Goal: Obtain resource: Download file/media

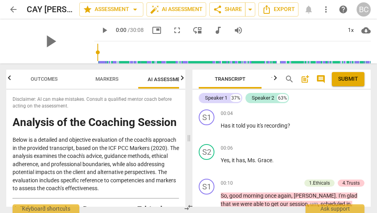
scroll to position [1877, 0]
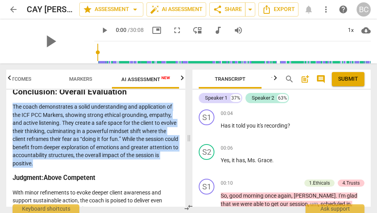
click at [15, 9] on span "arrow_back" at bounding box center [13, 9] width 9 height 9
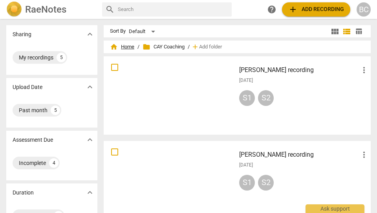
click at [127, 46] on span "home Home" at bounding box center [122, 47] width 24 height 8
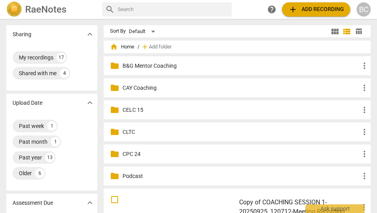
click at [137, 108] on p "CELC 15" at bounding box center [241, 110] width 237 height 8
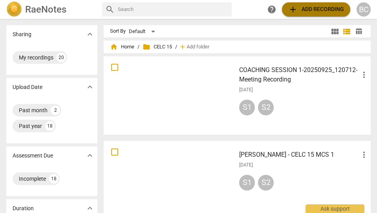
click at [321, 10] on span "add Add recording" at bounding box center [316, 9] width 56 height 9
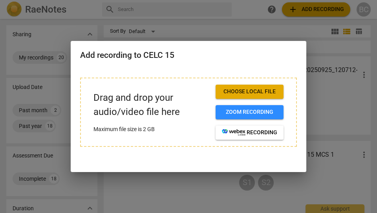
click at [262, 90] on span "Choose local file" at bounding box center [249, 92] width 55 height 8
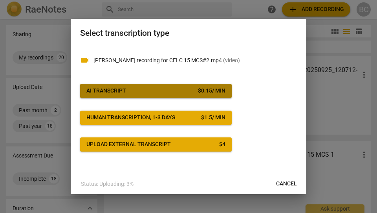
click at [203, 93] on div "$ 0.15 / min" at bounding box center [212, 91] width 28 height 8
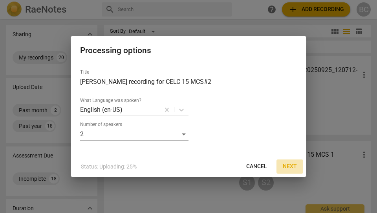
click at [290, 166] on span "Next" at bounding box center [290, 166] width 14 height 8
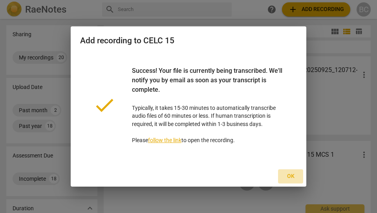
click at [291, 174] on span "Ok" at bounding box center [290, 176] width 13 height 8
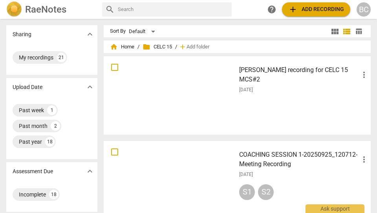
click at [361, 77] on span "more_vert" at bounding box center [364, 74] width 9 height 9
click at [297, 99] on div at bounding box center [188, 106] width 377 height 213
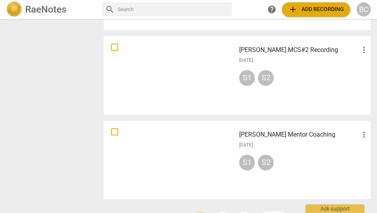
scroll to position [635, 0]
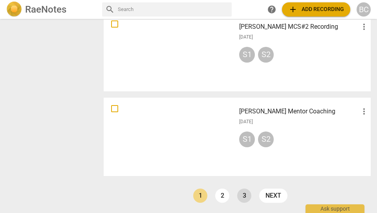
click at [241, 196] on link "3" at bounding box center [244, 195] width 14 height 14
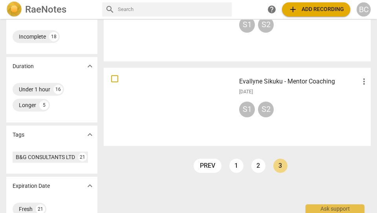
scroll to position [174, 0]
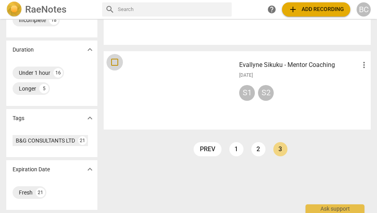
click at [114, 63] on input "checkbox" at bounding box center [114, 61] width 17 height 9
checkbox input "false"
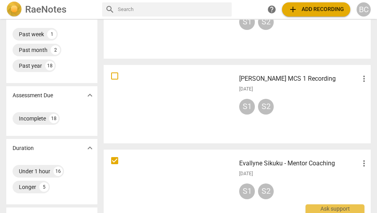
scroll to position [69, 0]
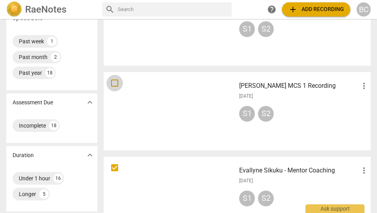
click at [115, 84] on input "checkbox" at bounding box center [114, 82] width 17 height 9
checkbox input "false"
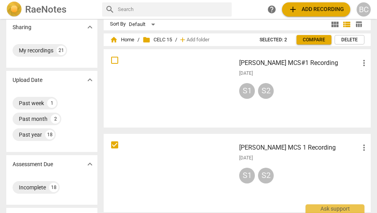
scroll to position [0, 0]
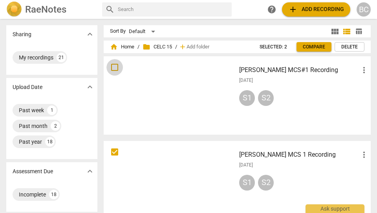
click at [115, 66] on input "checkbox" at bounding box center [114, 66] width 17 height 9
checkbox input "false"
click at [351, 47] on span "Delete" at bounding box center [349, 47] width 17 height 7
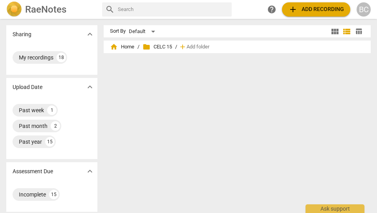
click at [154, 46] on span "folder CELC 15" at bounding box center [157, 47] width 29 height 8
click at [127, 48] on span "home Home" at bounding box center [122, 47] width 24 height 8
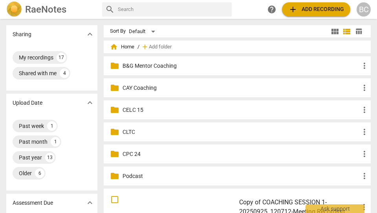
click at [130, 108] on p "CELC 15" at bounding box center [241, 110] width 237 height 8
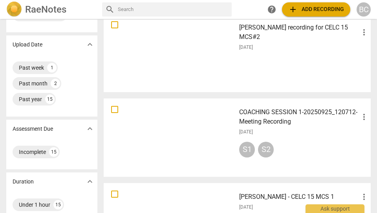
scroll to position [46, 0]
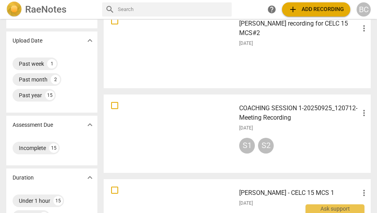
click at [292, 26] on h3 "[PERSON_NAME] recording for CELC 15 MCS#2" at bounding box center [299, 28] width 120 height 19
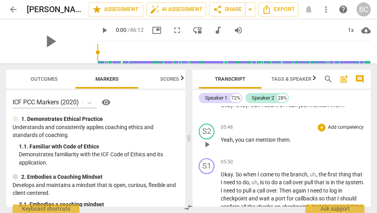
scroll to position [1536, 0]
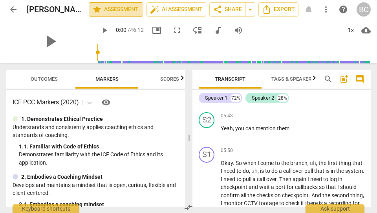
click at [131, 8] on span "star Assessment" at bounding box center [116, 9] width 48 height 9
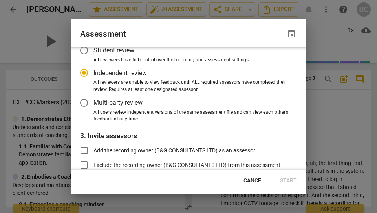
scroll to position [79, 0]
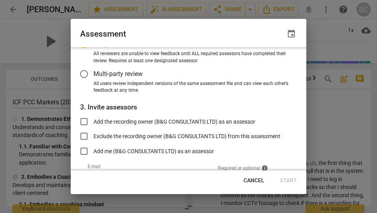
radio input "false"
click at [85, 120] on input "Add the recording owner (B&G CONSULTANTS LTD) as an assessor" at bounding box center [84, 121] width 19 height 19
checkbox input "true"
radio input "false"
click at [85, 149] on input "Add me (B&G CONSULTANTS LTD) as an assessor" at bounding box center [84, 150] width 19 height 19
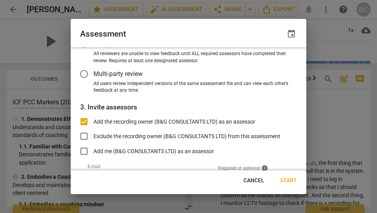
checkbox input "true"
click at [290, 180] on span "Start" at bounding box center [288, 180] width 17 height 8
radio input "false"
type input "B&G CONSULTANTS LTD <[EMAIL_ADDRESS][DOMAIN_NAME]>"
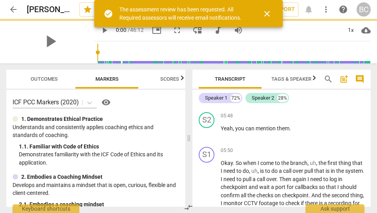
radio input "false"
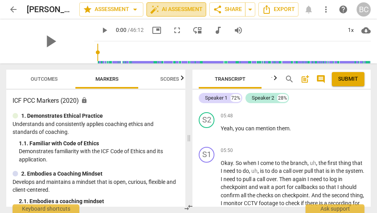
click at [186, 11] on span "auto_fix_high AI Assessment" at bounding box center [176, 9] width 53 height 9
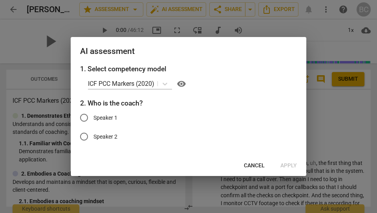
click at [85, 138] on input "Speaker 2" at bounding box center [84, 136] width 19 height 19
radio input "true"
click at [286, 164] on span "Apply" at bounding box center [289, 165] width 17 height 8
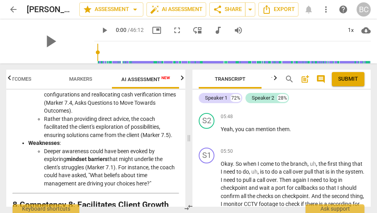
scroll to position [1478, 0]
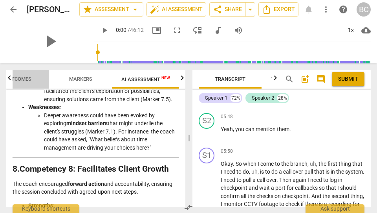
click at [19, 79] on span "Outcomes" at bounding box center [17, 79] width 27 height 6
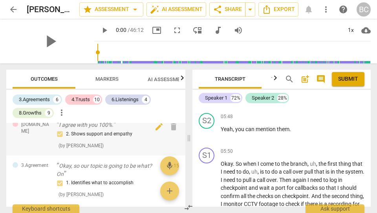
scroll to position [0, 0]
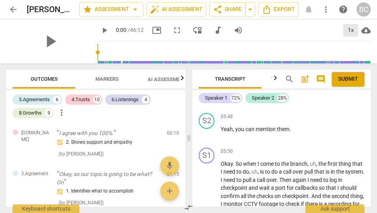
click at [351, 30] on div "1x" at bounding box center [350, 30] width 15 height 13
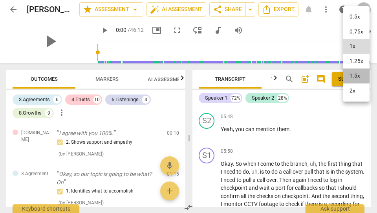
click at [357, 74] on li "1.5x" at bounding box center [356, 75] width 26 height 15
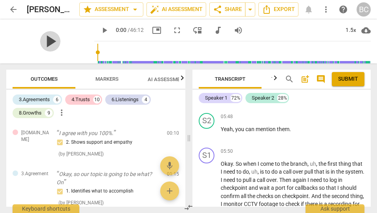
click at [44, 43] on span "play_arrow" at bounding box center [50, 41] width 20 height 20
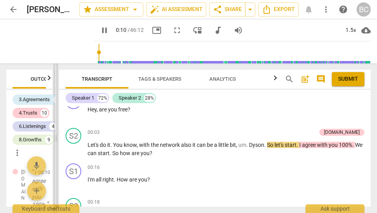
drag, startPoint x: 189, startPoint y: 139, endPoint x: 56, endPoint y: 163, distance: 135.4
click at [56, 163] on span at bounding box center [55, 137] width 5 height 149
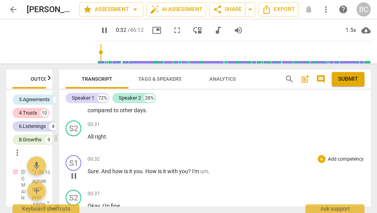
scroll to position [163, 0]
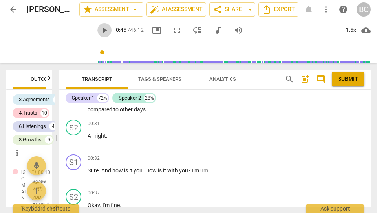
click at [100, 30] on span "play_arrow" at bounding box center [104, 30] width 9 height 9
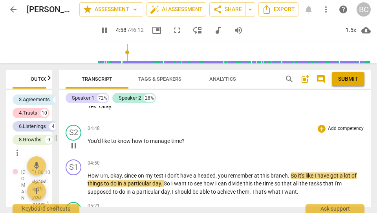
scroll to position [1203, 0]
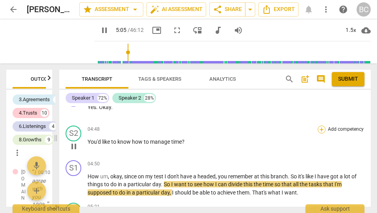
click at [319, 133] on div "+" at bounding box center [322, 129] width 8 height 8
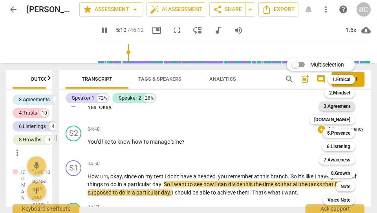
click at [338, 107] on b "3.Agreement" at bounding box center [337, 105] width 27 height 9
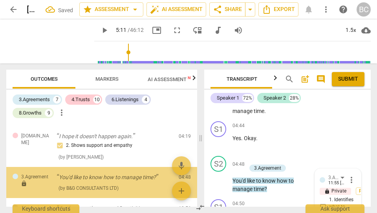
scroll to position [95, 0]
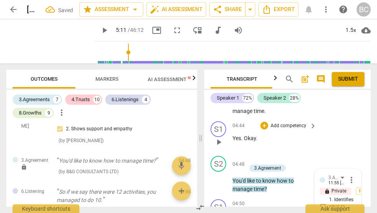
click at [322, 134] on div "S1 play_arrow pause 04:44 + Add competency keyboard_arrow_right Yes . Okay ." at bounding box center [287, 135] width 167 height 35
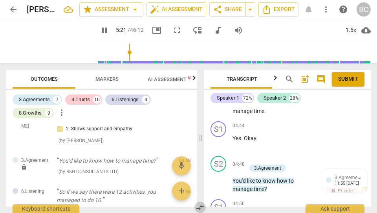
click at [202, 205] on span "compare_arrows" at bounding box center [200, 206] width 9 height 9
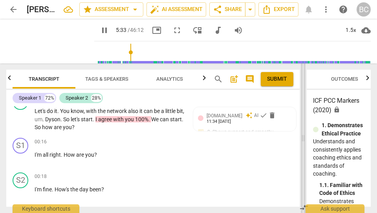
scroll to position [0, 0]
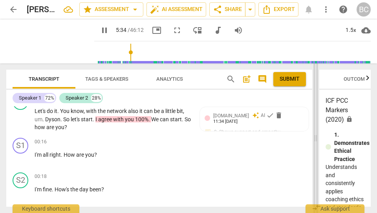
drag, startPoint x: 175, startPoint y: 140, endPoint x: 315, endPoint y: 169, distance: 142.7
click at [315, 169] on span at bounding box center [316, 137] width 5 height 149
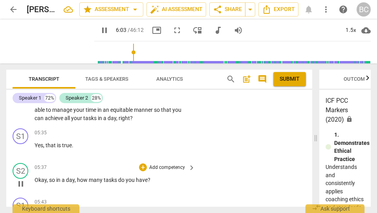
scroll to position [1429, 0]
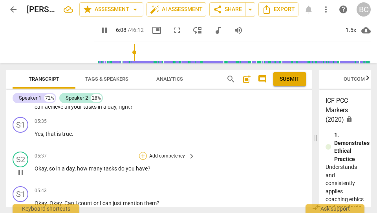
click at [143, 152] on div "+" at bounding box center [143, 156] width 8 height 8
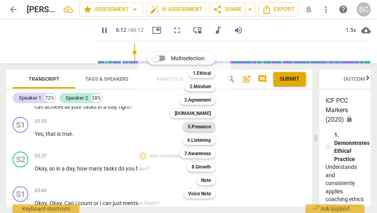
click at [196, 128] on b "5.Presence" at bounding box center [199, 126] width 23 height 9
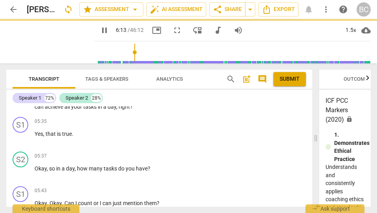
type input "374"
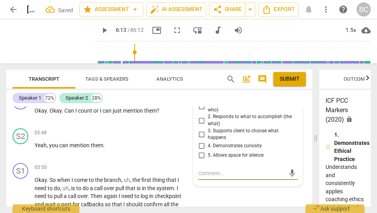
scroll to position [1496, 0]
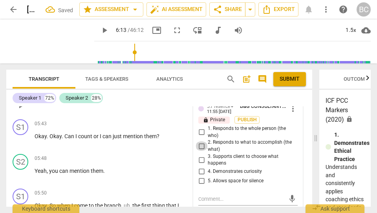
click at [199, 141] on input "2. Responds to what to accomplish (the what)" at bounding box center [201, 145] width 13 height 9
checkbox input "true"
click at [100, 31] on span "play_arrow" at bounding box center [104, 30] width 9 height 9
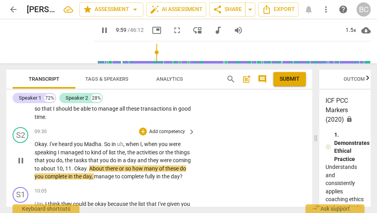
scroll to position [1956, 0]
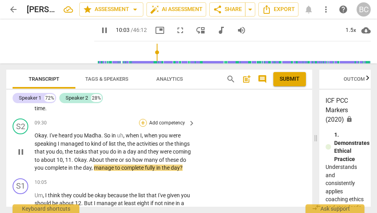
click at [141, 119] on div "+" at bounding box center [143, 123] width 8 height 8
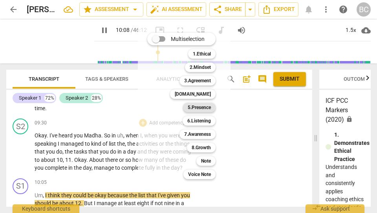
click at [198, 107] on b "5.Presence" at bounding box center [199, 107] width 23 height 9
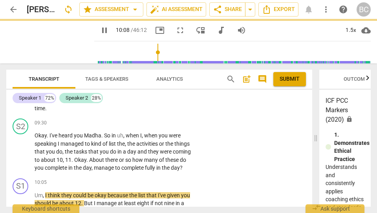
type input "609"
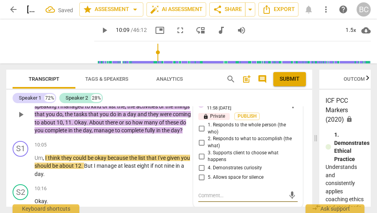
scroll to position [1992, 0]
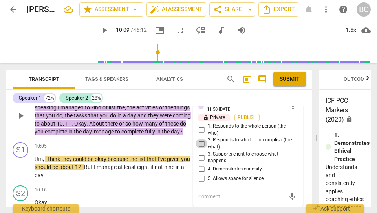
click at [200, 139] on input "2. Responds to what to accomplish (the what)" at bounding box center [201, 143] width 13 height 9
checkbox input "true"
click at [100, 29] on span "play_arrow" at bounding box center [104, 30] width 9 height 9
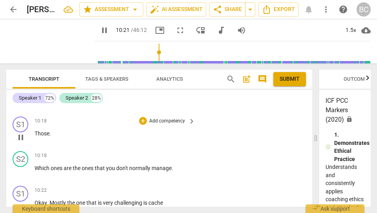
scroll to position [2116, 0]
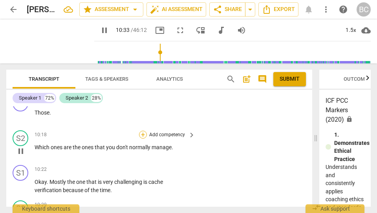
click at [141, 130] on div "+" at bounding box center [143, 134] width 8 height 8
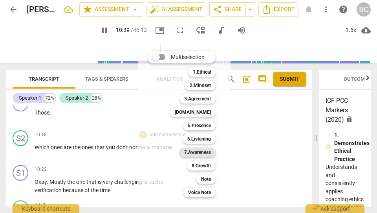
click at [202, 151] on b "7.Awareness" at bounding box center [197, 151] width 27 height 9
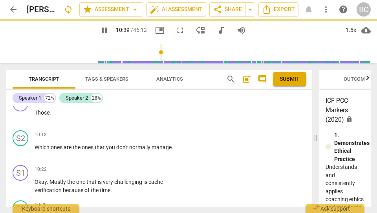
type input "640"
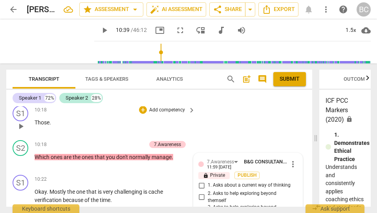
scroll to position [2112, 0]
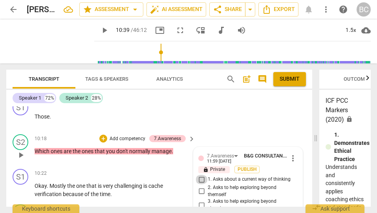
click at [202, 174] on input "1. Asks about a current way of thinking" at bounding box center [201, 178] width 13 height 9
checkbox input "true"
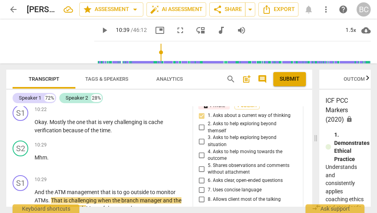
scroll to position [2177, 0]
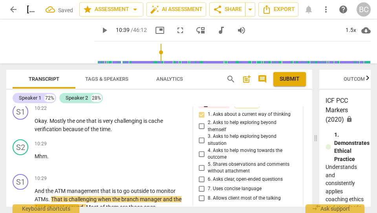
click at [200, 174] on input "6. Asks clear, open-ended questions" at bounding box center [201, 178] width 13 height 9
checkbox input "true"
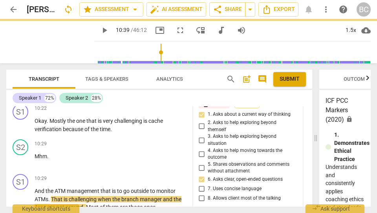
click at [100, 29] on span "play_arrow" at bounding box center [104, 30] width 9 height 9
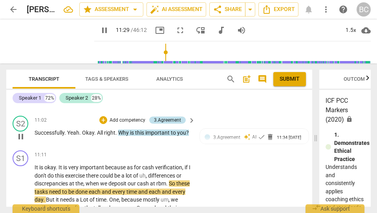
scroll to position [2425, 0]
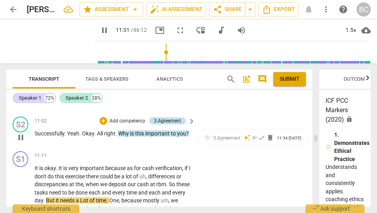
click at [161, 117] on div "3.Agreement" at bounding box center [167, 120] width 27 height 7
type input "692"
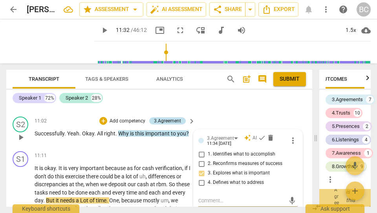
scroll to position [0, 24]
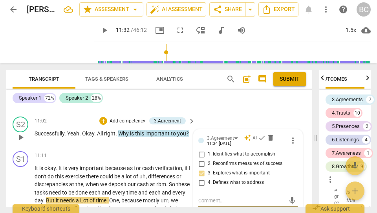
type textarea "C"
type textarea "Q"
type textarea "QU"
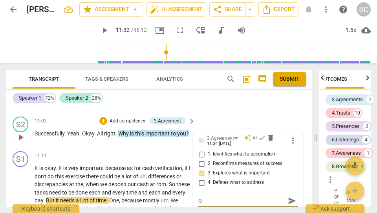
type textarea "QU"
type textarea "Q"
type textarea "Qu"
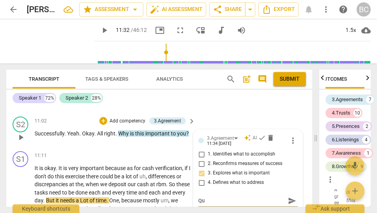
type textarea "Que"
type textarea "Ques"
type textarea "Quest"
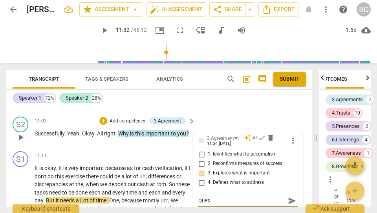
type textarea "Quest"
type textarea "Questi"
type textarea "Questio"
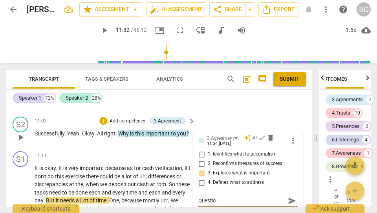
type textarea "Question"
type textarea "Question d"
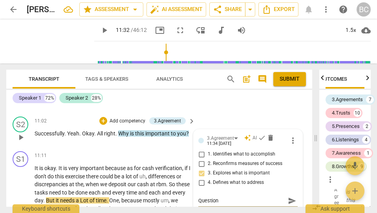
type textarea "Question d"
type textarea "Question di"
type textarea "Question dis"
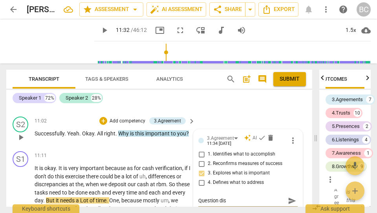
type textarea "Question disc"
type textarea "Question disco"
type textarea "Question discon"
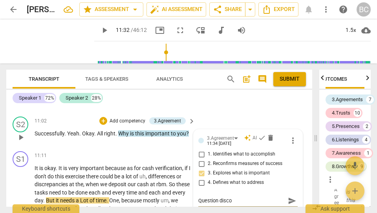
type textarea "Question discon"
type textarea "Question disconn"
type textarea "Question disconne"
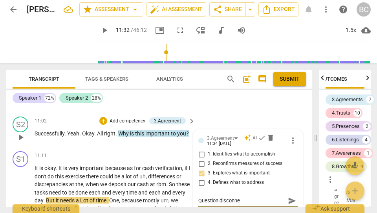
type textarea "Question disconnec"
type textarea "Question disconnect"
type textarea "Question disconnecte"
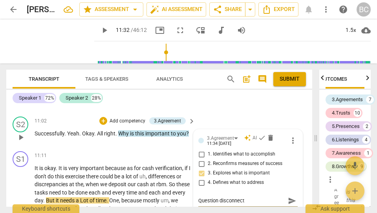
type textarea "Question disconnecte"
type textarea "Question disconnected"
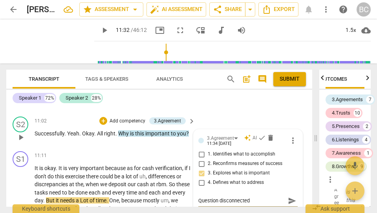
type textarea "Question disconnected w"
type textarea "Question disconnected wi"
type textarea "Question disconnected wit"
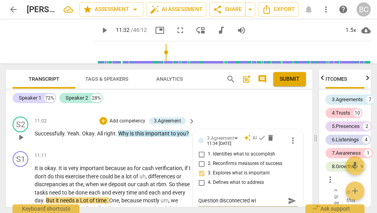
type textarea "Question disconnected wit"
type textarea "Question disconnected with"
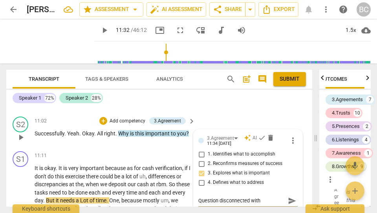
type textarea "Question disconnected with t"
type textarea "Question disconnected with th"
type textarea "Question disconnected with the"
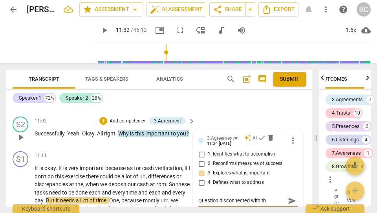
type textarea "Question disconnected with the"
type textarea "Question disconnected with the i"
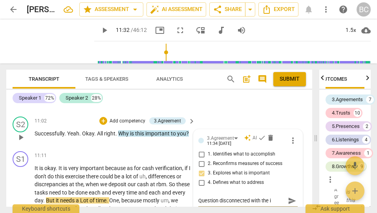
type textarea "Question disconnected with the is"
type textarea "Question disconnected with the iss"
type textarea "Question disconnected with the issu"
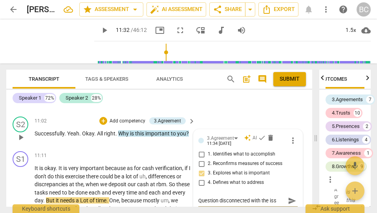
type textarea "Question disconnected with the issu"
type textarea "Question disconnected with the issue"
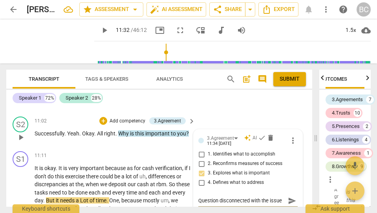
type textarea "Question disconnected with the issue o"
type textarea "Question disconnected with the issue of"
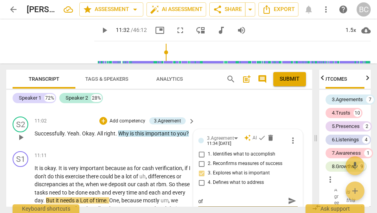
type textarea "Question disconnected with the issue of"
type textarea "Question disconnected with the issue of t"
type textarea "Question disconnected with the issue of ti"
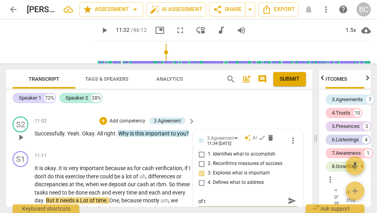
type textarea "Question disconnected with the issue of ti"
type textarea "Question disconnected with the issue of [PERSON_NAME]"
type textarea "Question disconnected with the issue of time"
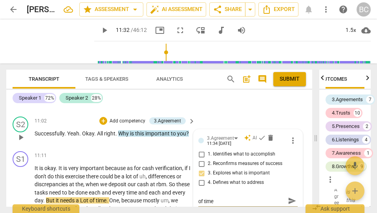
scroll to position [0, 0]
type textarea "Question disconnected with the issue of time"
type textarea "Question disconnected with the issue of time m"
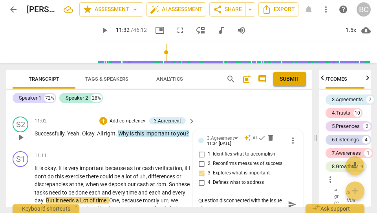
type textarea "Question disconnected with the issue of time ma"
type textarea "Question disconnected with the issue of time man"
type textarea "Question disconnected with the issue of time mana"
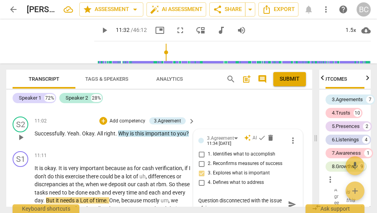
type textarea "Question disconnected with the issue of time mana"
type textarea "Question disconnected with the issue of time manag"
type textarea "Question disconnected with the issue of time manage"
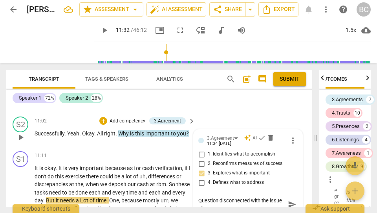
type textarea "Question disconnected with the issue of time managem"
type textarea "Question disconnected with the issue of time manageme"
type textarea "Question disconnected with the issue of time managemen"
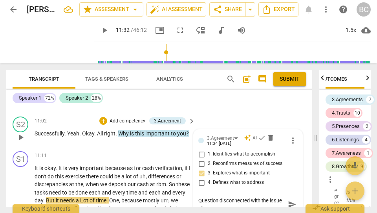
type textarea "Question disconnected with the issue of time managemen"
type textarea "Question disconnected with the issue of time management"
type textarea "Question disconnected with the issue of time management."
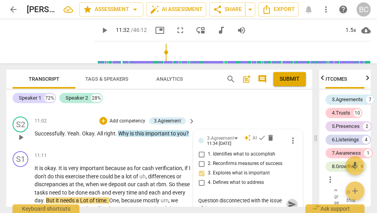
click at [290, 200] on span "send" at bounding box center [292, 204] width 9 height 9
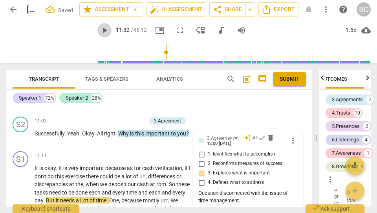
click at [100, 30] on span "play_arrow" at bounding box center [104, 30] width 9 height 9
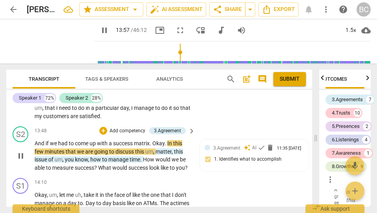
scroll to position [2888, 0]
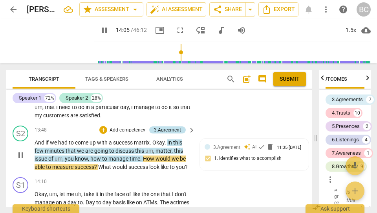
click at [154, 126] on div "3.Agreement" at bounding box center [167, 129] width 27 height 7
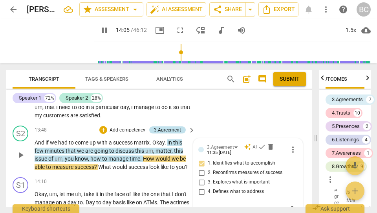
type input "846"
click at [199, 168] on input "2. Reconfirms measures of success" at bounding box center [201, 172] width 13 height 9
checkbox input "true"
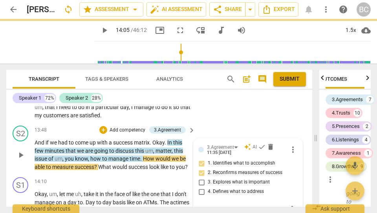
click at [199, 206] on textarea at bounding box center [241, 209] width 87 height 7
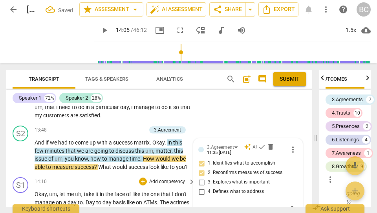
type textarea "C"
type textarea "Co"
type textarea "Con"
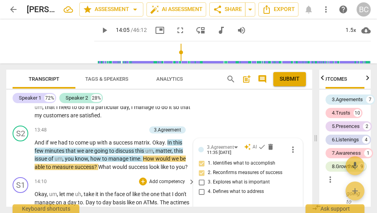
type textarea "Con"
type textarea "Conn"
type textarea "Conne"
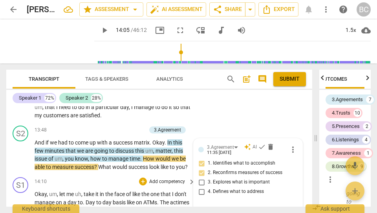
type textarea "Connec"
type textarea "Connect"
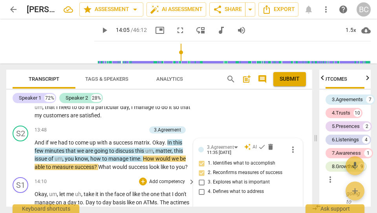
type textarea "Connect"
type textarea "Connect s"
type textarea "Connect su"
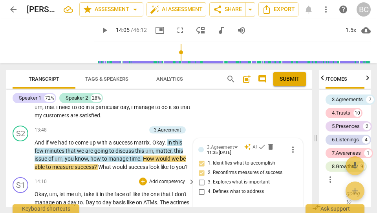
type textarea "Connect suc"
type textarea "Connect succ"
type textarea "Connect succe"
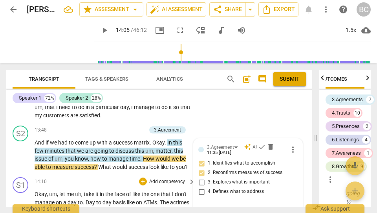
type textarea "Connect succe"
type textarea "Connect succee"
type textarea "Connect succees"
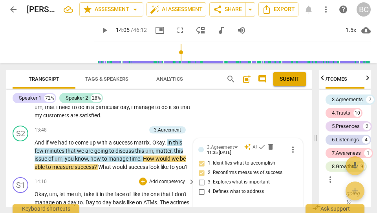
type textarea "Connect succeess"
type textarea "Connect success"
type textarea "Connect success m"
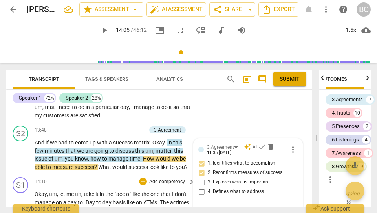
type textarea "Connect success m"
type textarea "Connect success ma"
type textarea "Connect success mat"
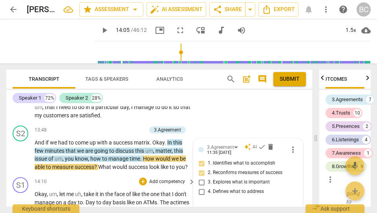
type textarea "Connect success matr"
type textarea "Connect success matri"
type textarea "Connect success matrix"
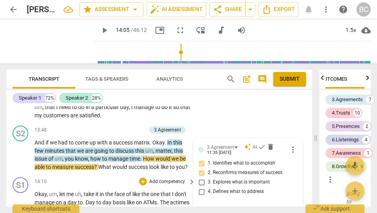
type textarea "Connect success matrix"
type textarea "Connect success matrix t"
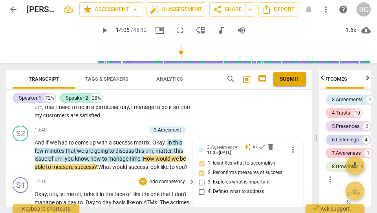
type textarea "Connect success matrix to"
type textarea "Connect success matrix to s"
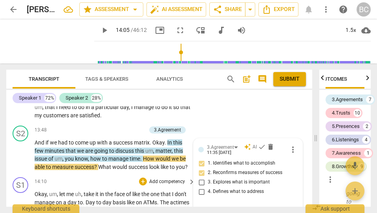
type textarea "Connect success matrix to s"
type textarea "Connect success matrix to se"
click at [290, 205] on span "send" at bounding box center [292, 209] width 9 height 9
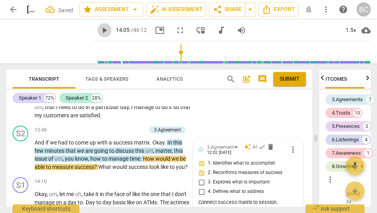
click at [100, 30] on span "play_arrow" at bounding box center [104, 30] width 9 height 9
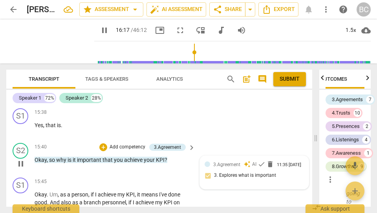
scroll to position [3191, 0]
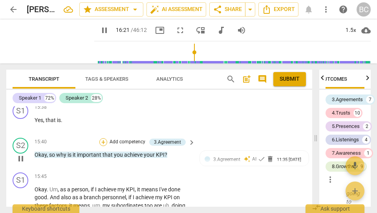
click at [105, 138] on div "+" at bounding box center [103, 142] width 8 height 8
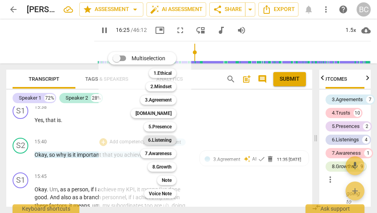
click at [165, 140] on b "6.Listening" at bounding box center [160, 139] width 24 height 9
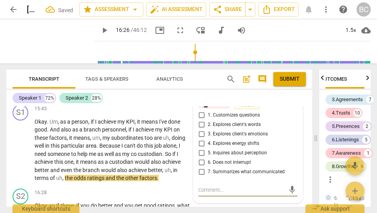
scroll to position [3246, 0]
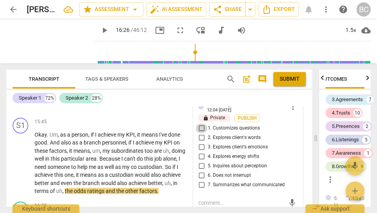
click at [199, 123] on input "1. Customizes questions" at bounding box center [201, 127] width 13 height 9
click at [100, 31] on span "play_arrow" at bounding box center [104, 30] width 9 height 9
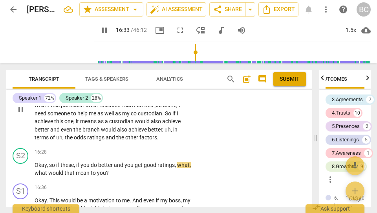
scroll to position [3300, 0]
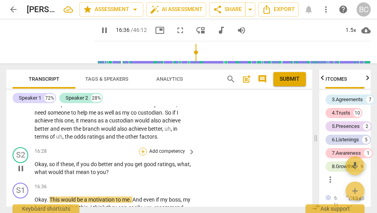
click at [142, 147] on div "+" at bounding box center [143, 151] width 8 height 8
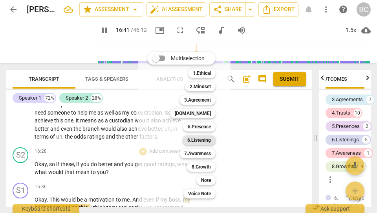
click at [203, 139] on b "6.Listening" at bounding box center [199, 139] width 24 height 9
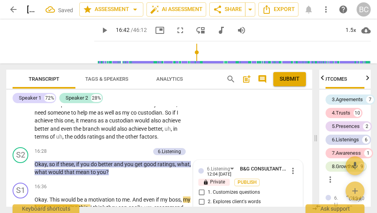
scroll to position [3325, 0]
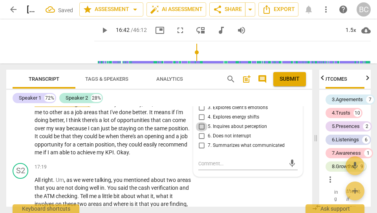
click at [200, 122] on input "5. Inquires about perception" at bounding box center [201, 126] width 13 height 9
click at [100, 31] on span "play_arrow" at bounding box center [104, 30] width 9 height 9
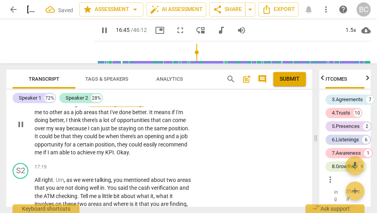
scroll to position [3327, 0]
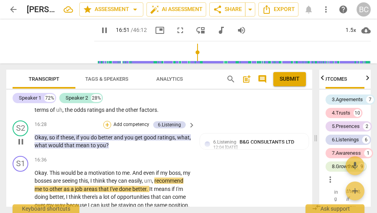
click at [107, 121] on div "+" at bounding box center [107, 125] width 8 height 8
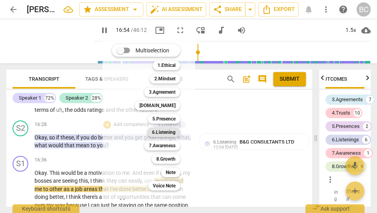
click at [163, 132] on b "6.Listening" at bounding box center [164, 131] width 24 height 9
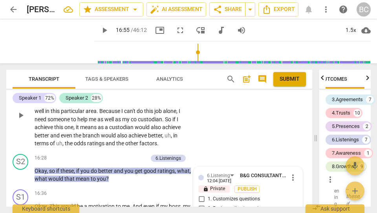
scroll to position [3319, 0]
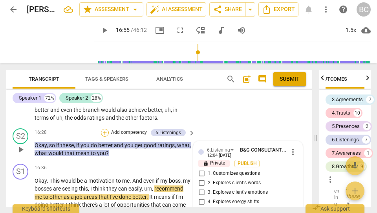
click at [105, 128] on div "+" at bounding box center [105, 132] width 8 height 8
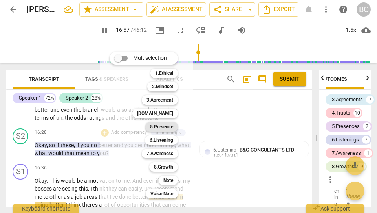
click at [161, 126] on b "5.Presence" at bounding box center [161, 126] width 23 height 9
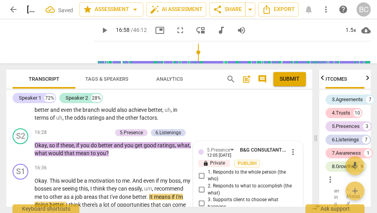
scroll to position [3753, 0]
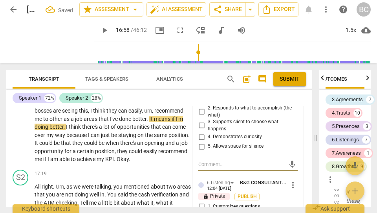
click at [200, 132] on input "4. Demonstrates curiosity" at bounding box center [201, 136] width 13 height 9
click at [100, 31] on span "play_arrow" at bounding box center [104, 30] width 9 height 9
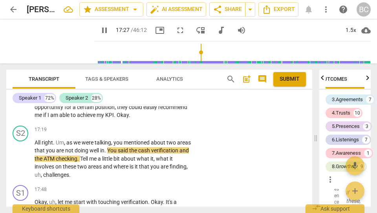
scroll to position [3442, 0]
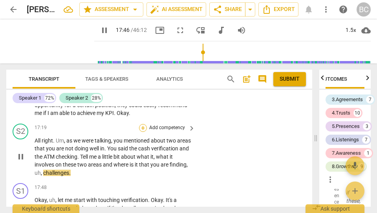
click at [143, 127] on div "+" at bounding box center [143, 128] width 8 height 8
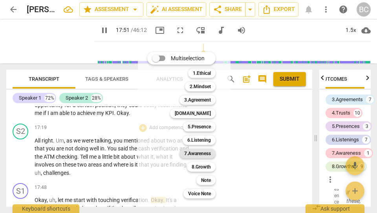
click at [207, 152] on b "7.Awareness" at bounding box center [197, 153] width 27 height 9
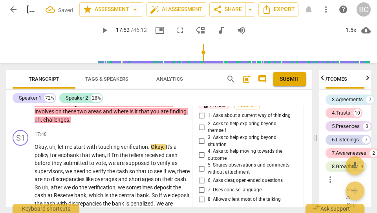
scroll to position [3493, 0]
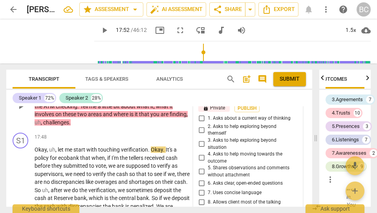
click at [200, 117] on input "1. Asks about a current way of thinking" at bounding box center [201, 118] width 13 height 9
click at [100, 31] on span "play_arrow" at bounding box center [104, 30] width 9 height 9
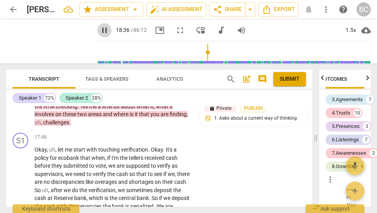
click at [100, 30] on span "pause" at bounding box center [104, 30] width 9 height 9
click at [100, 33] on span "play_arrow" at bounding box center [104, 30] width 9 height 9
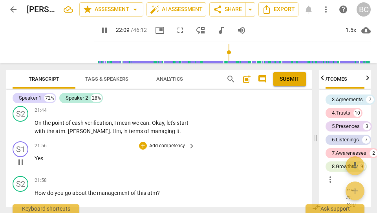
scroll to position [4050, 0]
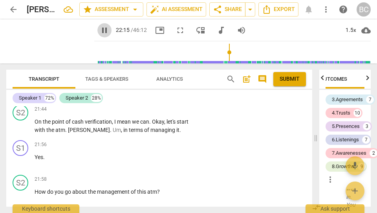
click at [100, 32] on span "pause" at bounding box center [104, 30] width 9 height 9
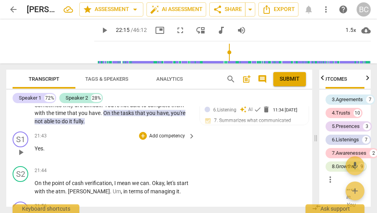
scroll to position [3991, 0]
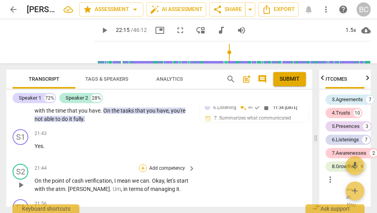
click at [143, 164] on div "+" at bounding box center [143, 168] width 8 height 8
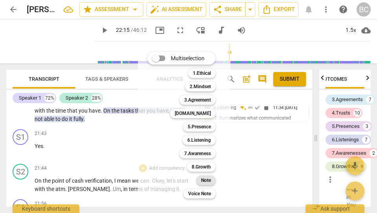
click at [207, 182] on b "Note" at bounding box center [206, 179] width 10 height 9
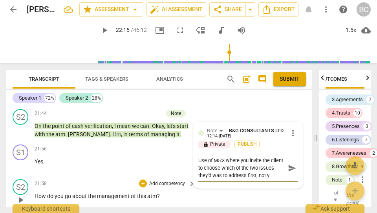
scroll to position [7, 0]
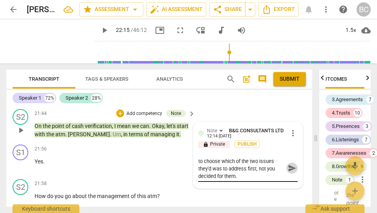
click at [288, 164] on span "send" at bounding box center [292, 167] width 9 height 9
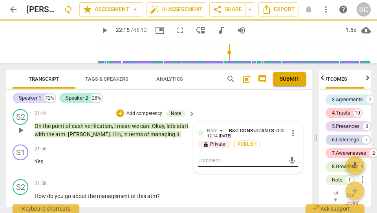
scroll to position [0, 0]
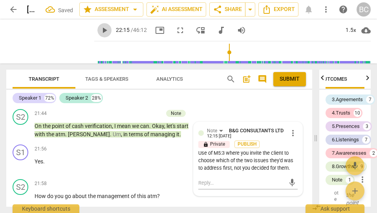
click at [100, 31] on span "play_arrow" at bounding box center [104, 30] width 9 height 9
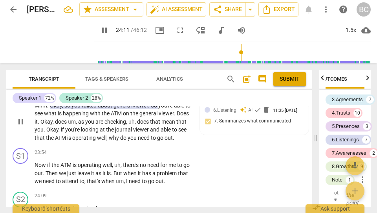
scroll to position [4359, 0]
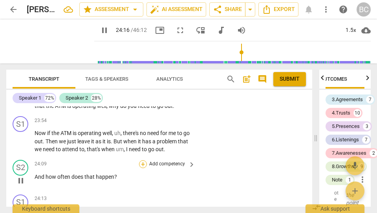
click at [141, 162] on div "+" at bounding box center [143, 164] width 8 height 8
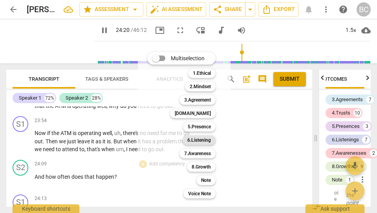
click at [200, 140] on b "6.Listening" at bounding box center [199, 139] width 24 height 9
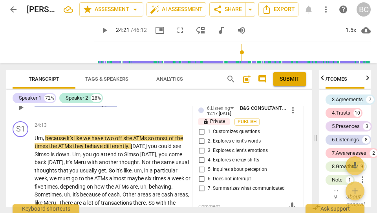
scroll to position [4424, 0]
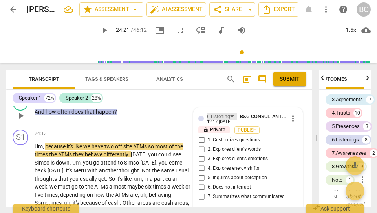
click at [231, 113] on div "6.Listening" at bounding box center [222, 116] width 30 height 7
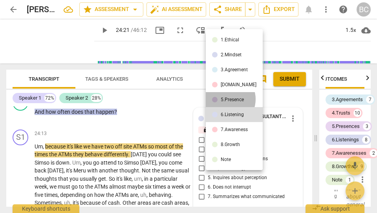
click at [226, 99] on div "5.Presence" at bounding box center [232, 99] width 23 height 5
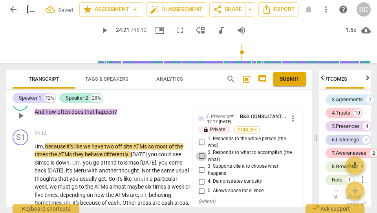
click at [200, 154] on input "2. Responds to what to accomplish (the what)" at bounding box center [201, 155] width 13 height 9
click at [100, 31] on span "play_arrow" at bounding box center [104, 30] width 9 height 9
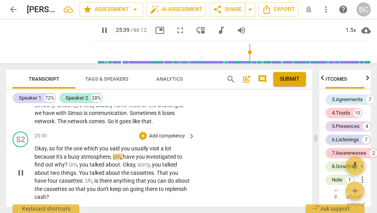
scroll to position [4571, 0]
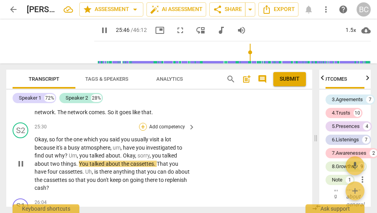
click at [142, 123] on div "+" at bounding box center [143, 127] width 8 height 8
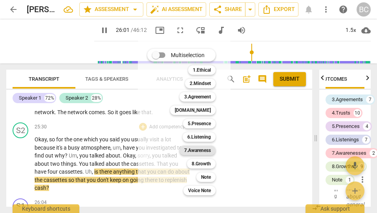
click at [201, 150] on b "7.Awareness" at bounding box center [197, 149] width 27 height 9
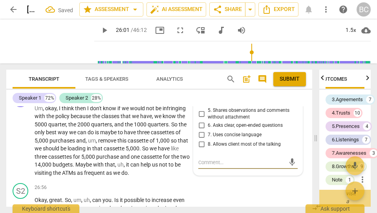
scroll to position [6105, 0]
click at [200, 121] on input "6. Asks clear, open-ended questions" at bounding box center [201, 125] width 13 height 9
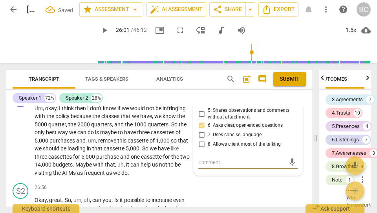
click at [202, 158] on textarea at bounding box center [241, 161] width 87 height 7
click at [291, 158] on span "send" at bounding box center [292, 162] width 9 height 9
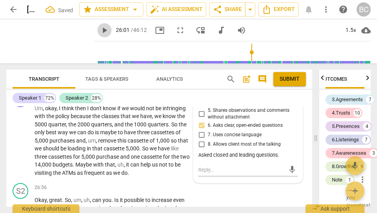
click at [100, 30] on span "play_arrow" at bounding box center [104, 30] width 9 height 9
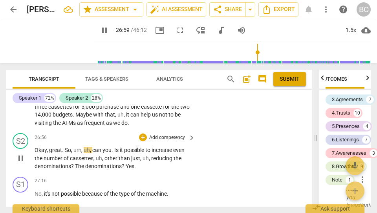
scroll to position [4731, 0]
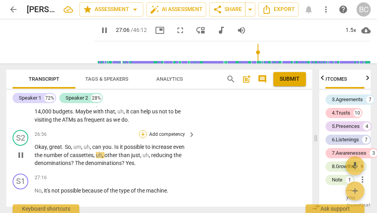
click at [141, 130] on div "+" at bounding box center [143, 134] width 8 height 8
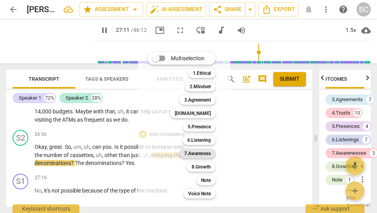
click at [198, 154] on b "7.Awareness" at bounding box center [197, 153] width 27 height 9
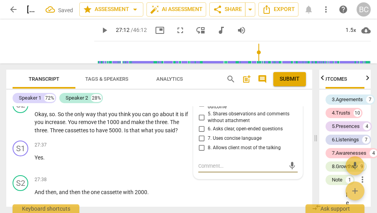
scroll to position [6809, 0]
click at [199, 124] on input "6. Asks clear, open-ended questions" at bounding box center [201, 128] width 13 height 9
click at [198, 162] on textarea at bounding box center [241, 165] width 87 height 7
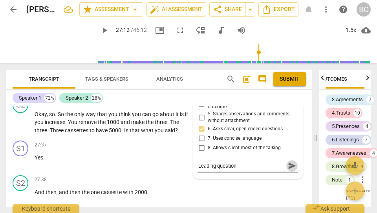
click at [290, 161] on span "send" at bounding box center [292, 165] width 9 height 9
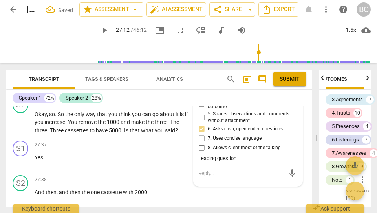
click at [100, 28] on span "play_arrow" at bounding box center [104, 30] width 9 height 9
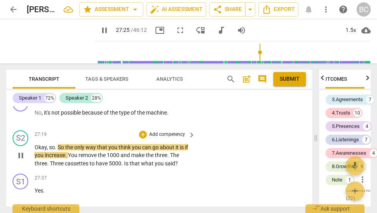
scroll to position [4812, 0]
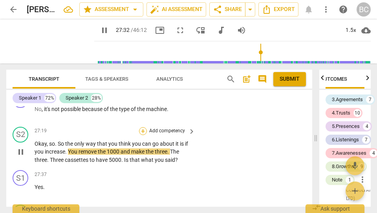
click at [142, 127] on div "+" at bounding box center [143, 131] width 8 height 8
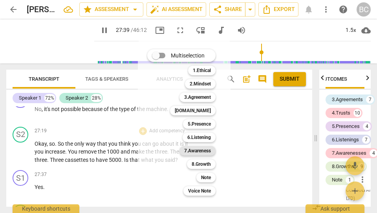
click at [204, 149] on b "7.Awareness" at bounding box center [197, 150] width 27 height 9
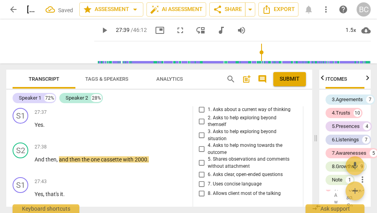
scroll to position [4817, 0]
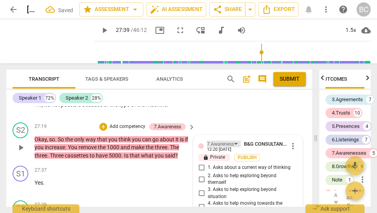
click at [236, 140] on div "7.Awareness" at bounding box center [224, 143] width 34 height 7
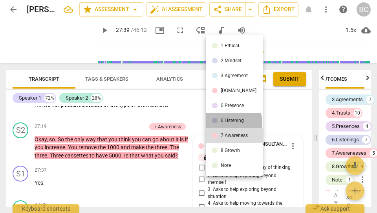
click at [233, 122] on div "6.Listening" at bounding box center [232, 120] width 23 height 5
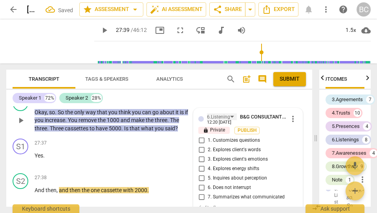
scroll to position [4844, 0]
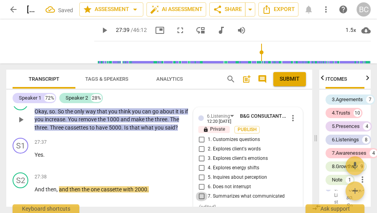
click at [200, 191] on input "7. Summarizes what communicated" at bounding box center [201, 195] width 13 height 9
click at [100, 32] on span "play_arrow" at bounding box center [104, 30] width 9 height 9
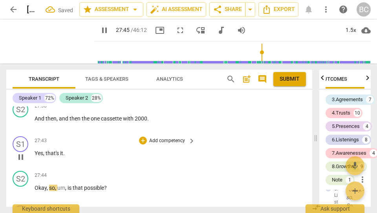
scroll to position [4943, 0]
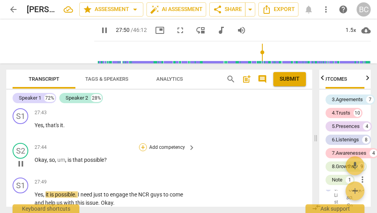
click at [140, 143] on div "+" at bounding box center [143, 147] width 8 height 8
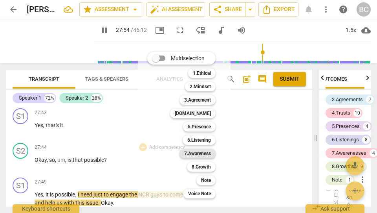
click at [194, 153] on b "7.Awareness" at bounding box center [197, 153] width 27 height 9
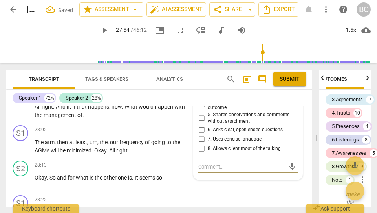
scroll to position [7507, 0]
click at [200, 125] on input "6. Asks clear, open-ended questions" at bounding box center [201, 129] width 13 height 9
click at [204, 163] on textarea at bounding box center [241, 166] width 87 height 7
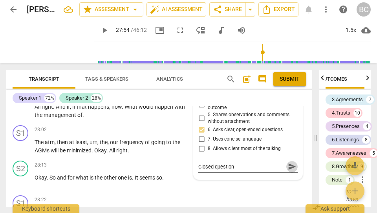
click at [288, 162] on span "send" at bounding box center [292, 166] width 9 height 9
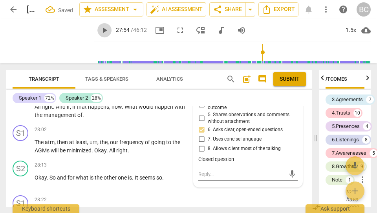
click at [100, 28] on span "play_arrow" at bounding box center [104, 30] width 9 height 9
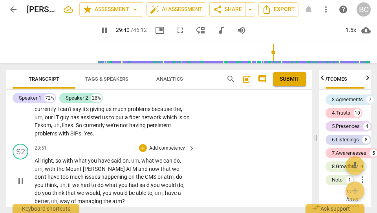
scroll to position [5187, 0]
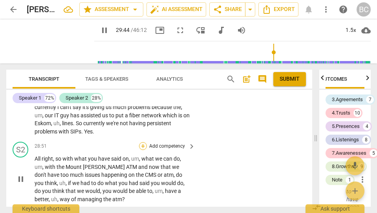
click at [142, 142] on div "+" at bounding box center [143, 146] width 8 height 8
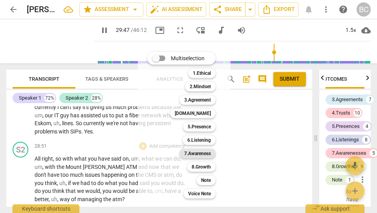
click at [200, 155] on b "7.Awareness" at bounding box center [197, 153] width 27 height 9
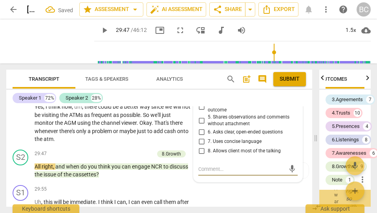
scroll to position [8004, 0]
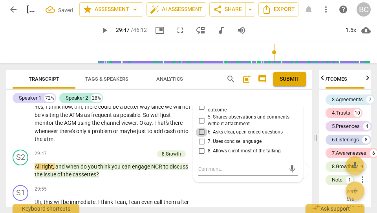
click at [200, 127] on input "6. Asks clear, open-ended questions" at bounding box center [201, 131] width 13 height 9
click at [208, 165] on textarea at bounding box center [241, 168] width 87 height 7
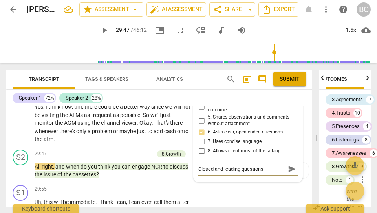
click at [291, 165] on span "send" at bounding box center [292, 169] width 9 height 9
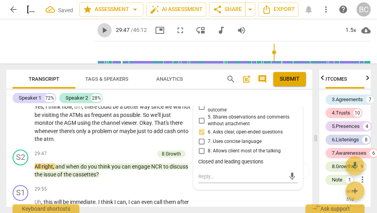
click at [100, 30] on span "play_arrow" at bounding box center [104, 30] width 9 height 9
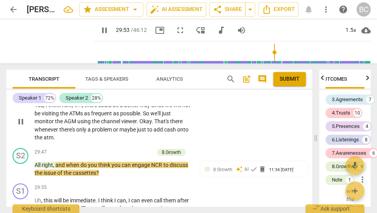
scroll to position [5309, 0]
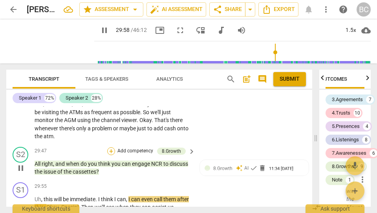
click at [112, 147] on div "+" at bounding box center [111, 151] width 8 height 8
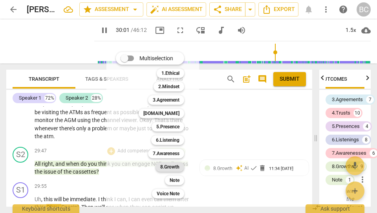
click at [178, 168] on b "8.Growth" at bounding box center [169, 166] width 19 height 9
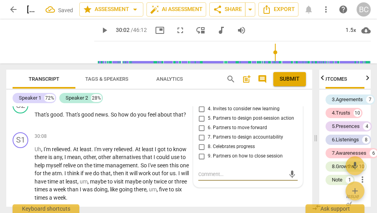
scroll to position [5421, 0]
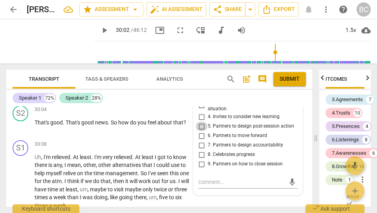
click at [200, 121] on input "5. Partners to design post-session action" at bounding box center [201, 125] width 13 height 9
click at [100, 30] on span "play_arrow" at bounding box center [104, 30] width 9 height 9
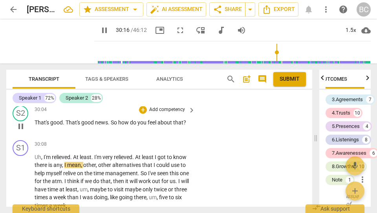
scroll to position [5411, 0]
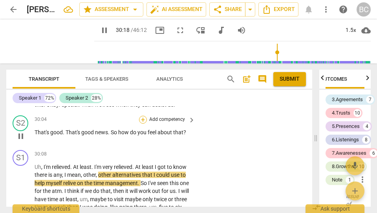
click at [143, 116] on div "+" at bounding box center [143, 120] width 8 height 8
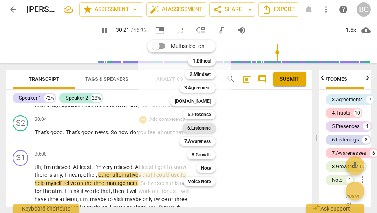
click at [203, 129] on b "6.Listening" at bounding box center [199, 127] width 24 height 9
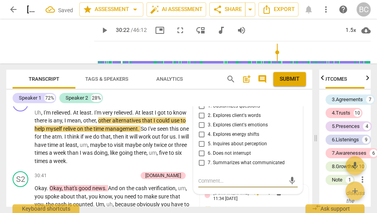
scroll to position [5461, 0]
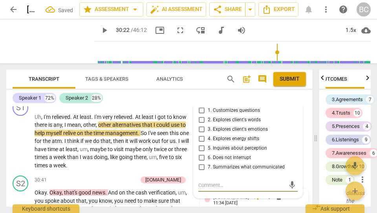
click at [246, 145] on span "5. Inquires about perception" at bounding box center [237, 148] width 59 height 7
click at [208, 143] on input "5. Inquires about perception" at bounding box center [201, 147] width 13 height 9
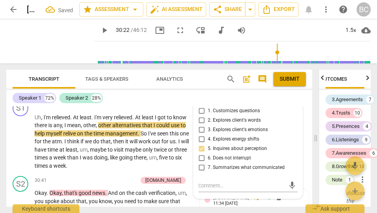
click at [202, 125] on input "3. Explores client's emotions" at bounding box center [201, 129] width 13 height 9
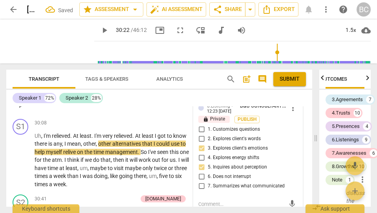
scroll to position [5395, 0]
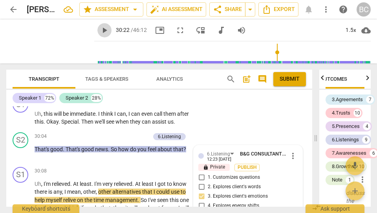
click at [100, 30] on span "play_arrow" at bounding box center [104, 30] width 9 height 9
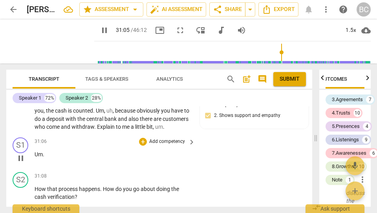
scroll to position [5565, 0]
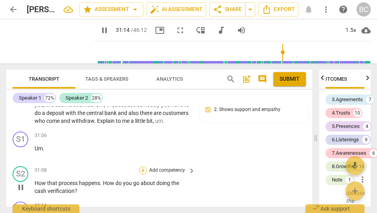
click at [143, 169] on div "+" at bounding box center [143, 170] width 8 height 8
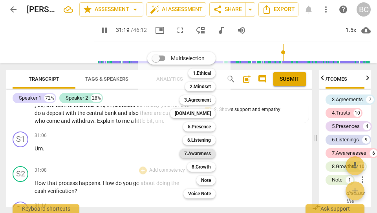
click at [204, 151] on b "7.Awareness" at bounding box center [197, 153] width 27 height 9
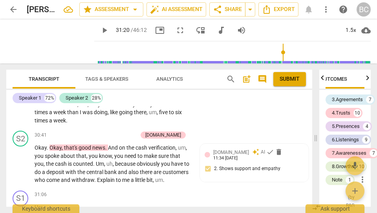
scroll to position [5507, 0]
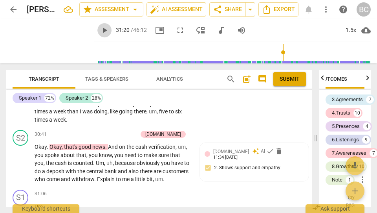
click at [100, 31] on span "play_arrow" at bounding box center [104, 30] width 9 height 9
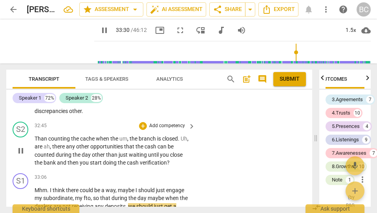
scroll to position [5826, 0]
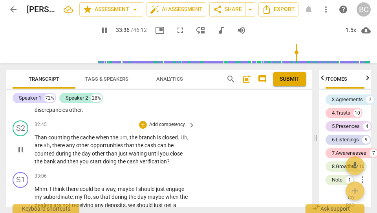
click at [38, 134] on span "Than" at bounding box center [42, 137] width 14 height 6
click at [143, 121] on div "+" at bounding box center [143, 125] width 8 height 8
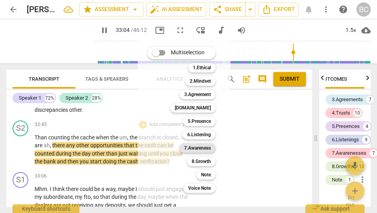
click at [197, 148] on b "7.Awareness" at bounding box center [197, 147] width 27 height 9
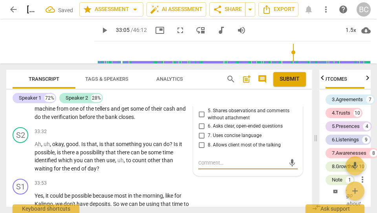
scroll to position [9624, 0]
click at [201, 121] on input "6. Asks clear, open-ended questions" at bounding box center [201, 125] width 13 height 9
click at [202, 159] on textarea at bounding box center [241, 162] width 87 height 7
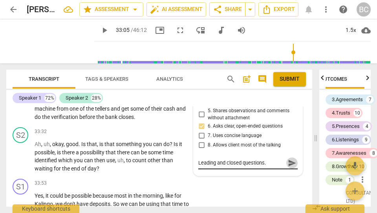
click at [288, 158] on span "send" at bounding box center [292, 162] width 9 height 9
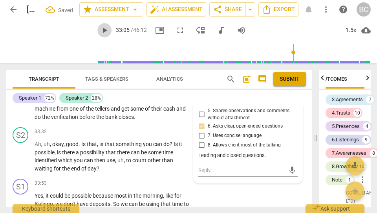
click at [100, 30] on span "play_arrow" at bounding box center [104, 30] width 9 height 9
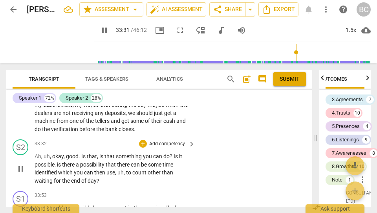
scroll to position [5932, 0]
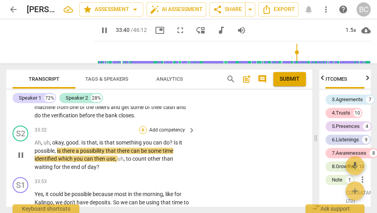
click at [141, 126] on div "+" at bounding box center [143, 130] width 8 height 8
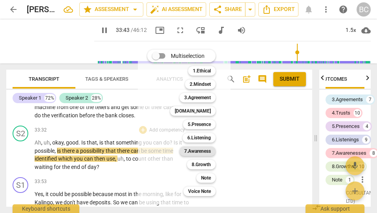
click at [195, 152] on b "7.Awareness" at bounding box center [197, 150] width 27 height 9
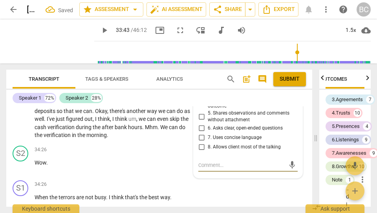
scroll to position [10248, 0]
click at [198, 123] on input "6. Asks clear, open-ended questions" at bounding box center [201, 127] width 13 height 9
click at [205, 161] on textarea at bounding box center [241, 164] width 87 height 7
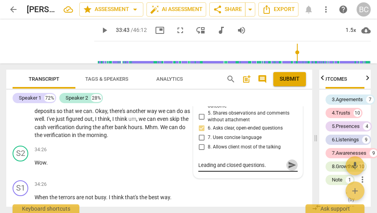
click at [289, 161] on span "send" at bounding box center [292, 165] width 9 height 9
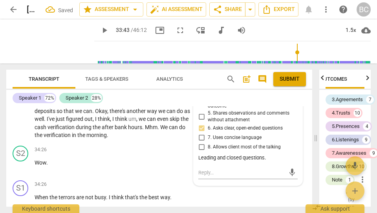
click at [100, 31] on span "play_arrow" at bounding box center [104, 30] width 9 height 9
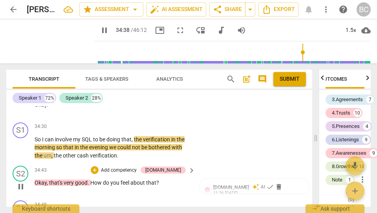
scroll to position [6176, 0]
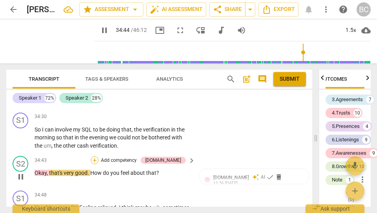
click at [99, 156] on div "+" at bounding box center [95, 160] width 8 height 8
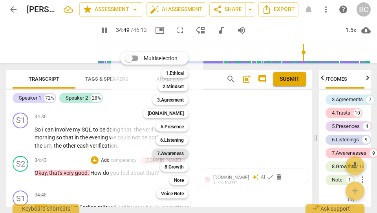
click at [172, 152] on b "7.Awareness" at bounding box center [170, 153] width 27 height 9
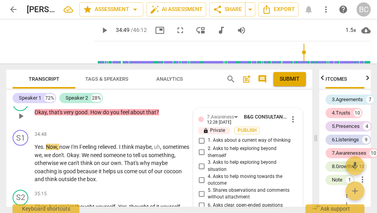
scroll to position [6196, 0]
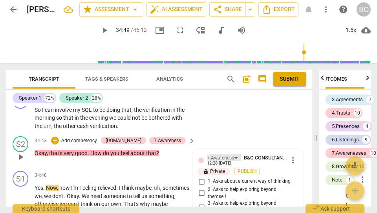
click at [237, 154] on div "7.Awareness" at bounding box center [224, 157] width 34 height 7
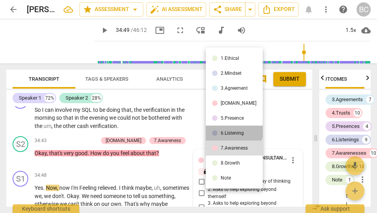
click at [234, 130] on div "6.Listening" at bounding box center [232, 132] width 23 height 5
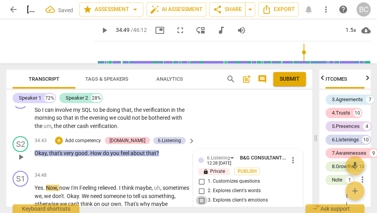
click at [200, 195] on input "3. Explores client's emotions" at bounding box center [201, 199] width 13 height 9
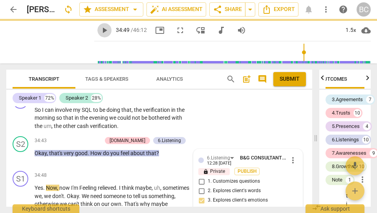
click at [100, 30] on span "play_arrow" at bounding box center [104, 30] width 9 height 9
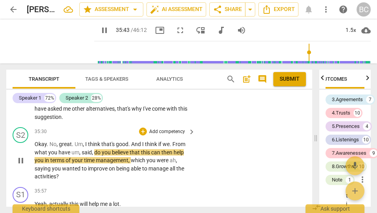
scroll to position [6378, 0]
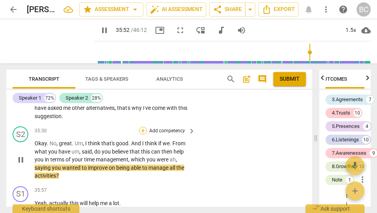
click at [141, 127] on div "+" at bounding box center [143, 131] width 8 height 8
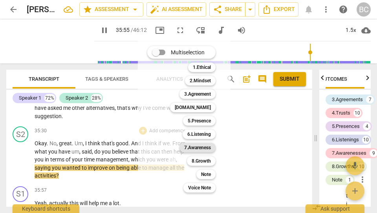
click at [209, 147] on b "7.Awareness" at bounding box center [197, 147] width 27 height 9
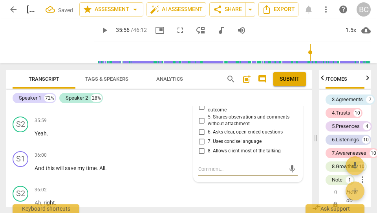
scroll to position [11146, 0]
click at [200, 127] on input "6. Asks clear, open-ended questions" at bounding box center [201, 131] width 13 height 9
click at [208, 165] on textarea at bounding box center [241, 168] width 87 height 7
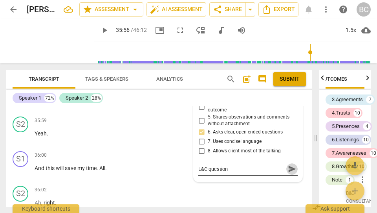
click at [292, 165] on span "send" at bounding box center [292, 169] width 9 height 9
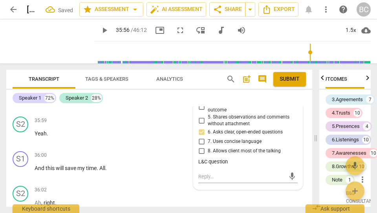
click at [100, 30] on span "play_arrow" at bounding box center [104, 30] width 9 height 9
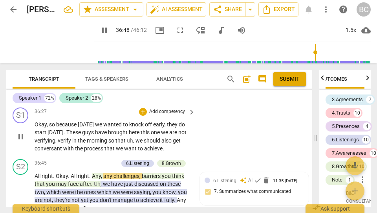
scroll to position [6746, 0]
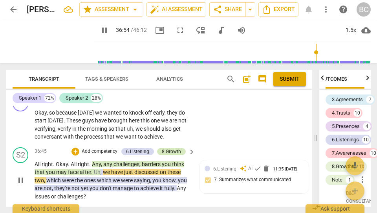
click at [173, 148] on div "8.Growth" at bounding box center [171, 151] width 19 height 7
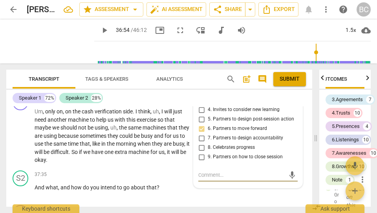
scroll to position [6857, 0]
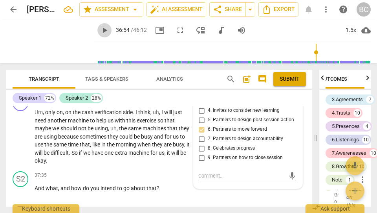
click at [100, 29] on span "play_arrow" at bounding box center [104, 30] width 9 height 9
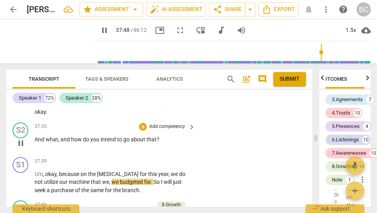
scroll to position [6904, 0]
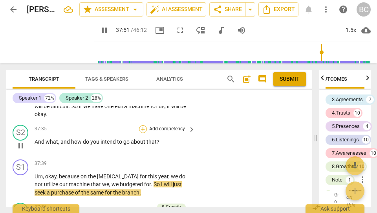
click at [140, 125] on div "+" at bounding box center [143, 129] width 8 height 8
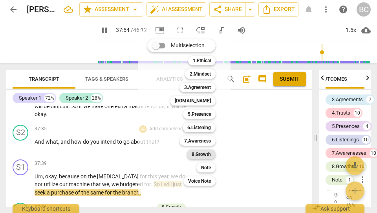
click at [200, 156] on b "8.Growth" at bounding box center [201, 153] width 19 height 9
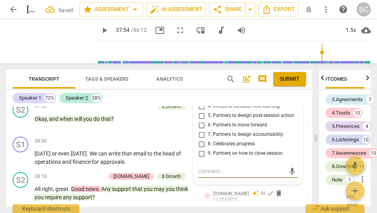
scroll to position [6991, 0]
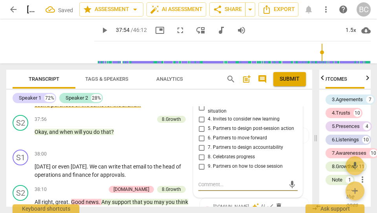
click at [200, 124] on input "5. Partners to design post-session action" at bounding box center [201, 128] width 13 height 9
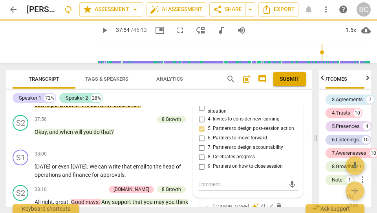
click at [100, 31] on span "play_arrow" at bounding box center [104, 30] width 9 height 9
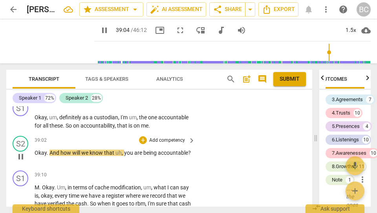
scroll to position [7199, 0]
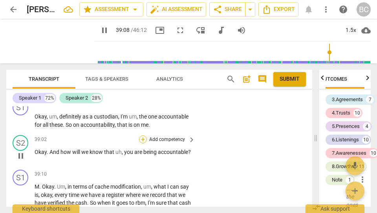
click at [143, 135] on div "+" at bounding box center [143, 139] width 8 height 8
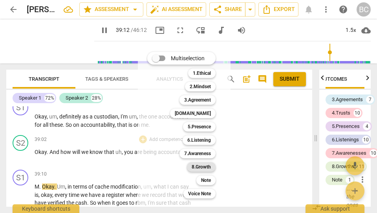
click at [202, 166] on b "8.Growth" at bounding box center [201, 166] width 19 height 9
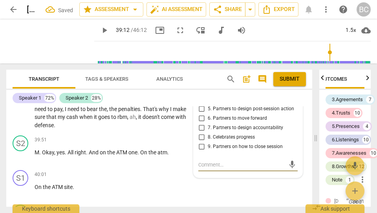
scroll to position [13040, 0]
click at [200, 123] on input "7. Partners to design accountability" at bounding box center [201, 127] width 13 height 9
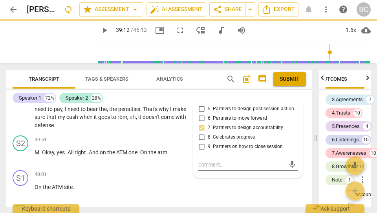
click at [200, 161] on textarea at bounding box center [241, 164] width 87 height 7
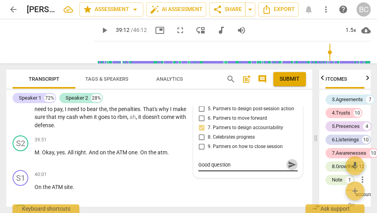
click at [288, 160] on span "send" at bounding box center [292, 164] width 9 height 9
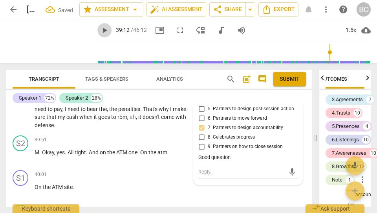
click at [100, 30] on span "play_arrow" at bounding box center [104, 30] width 9 height 9
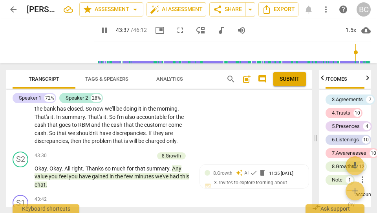
scroll to position [7793, 0]
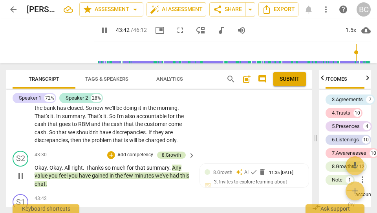
click at [176, 151] on div "8.Growth" at bounding box center [171, 154] width 19 height 7
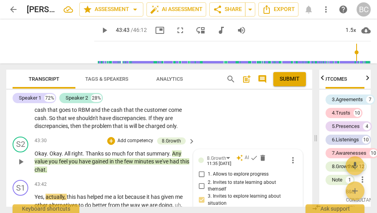
scroll to position [7835, 0]
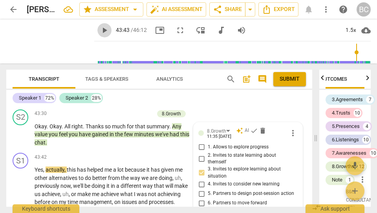
click at [100, 31] on span "play_arrow" at bounding box center [104, 30] width 9 height 9
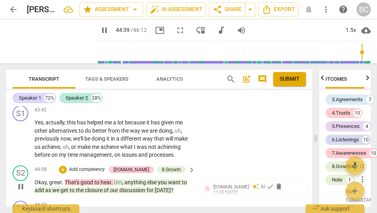
scroll to position [7889, 0]
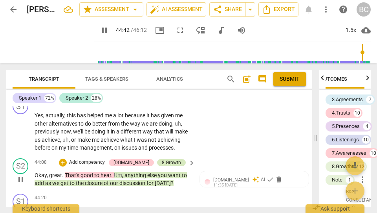
click at [170, 159] on div "8.Growth" at bounding box center [171, 162] width 19 height 7
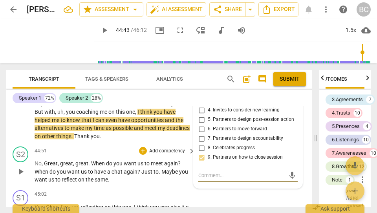
scroll to position [13801, 0]
click at [100, 28] on span "play_arrow" at bounding box center [104, 30] width 9 height 9
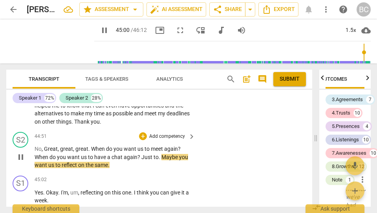
scroll to position [8027, 0]
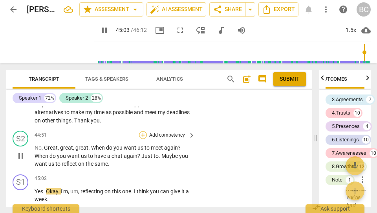
click at [141, 131] on div "+" at bounding box center [143, 135] width 8 height 8
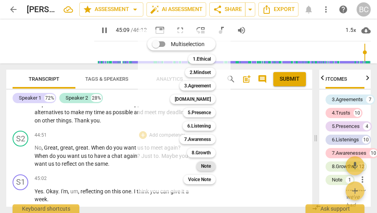
click at [211, 167] on b "Note" at bounding box center [206, 165] width 10 height 9
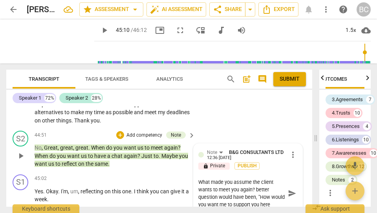
scroll to position [7, 0]
click at [288, 189] on span "send" at bounding box center [292, 193] width 9 height 9
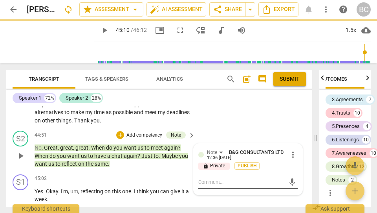
scroll to position [0, 0]
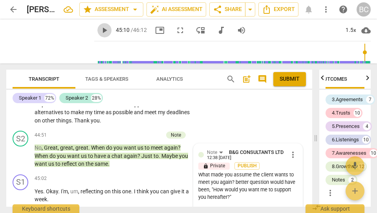
click at [100, 31] on span "play_arrow" at bounding box center [104, 30] width 9 height 9
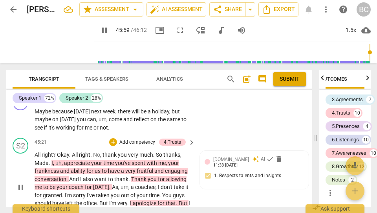
scroll to position [8287, 0]
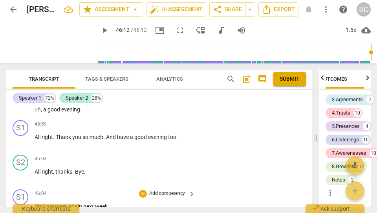
click at [272, 186] on div "S1 play_arrow pause 46:04 + Add competency keyboard_arrow_right Until we meet a…" at bounding box center [159, 203] width 306 height 35
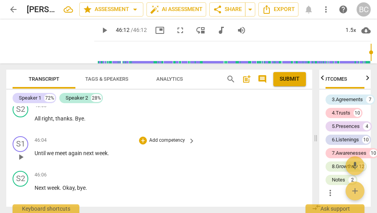
scroll to position [8337, 0]
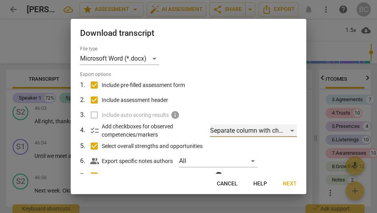
click at [291, 127] on div "Separate column with check marks" at bounding box center [253, 130] width 87 height 13
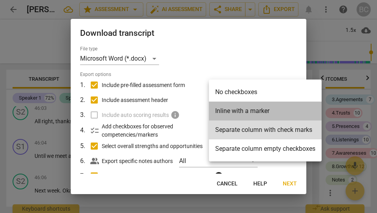
click at [262, 111] on li "Inline with a marker" at bounding box center [265, 110] width 113 height 19
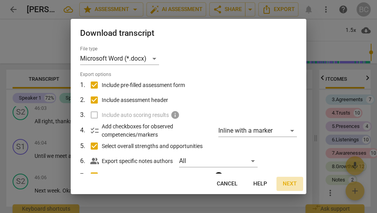
click at [291, 183] on span "Next" at bounding box center [290, 184] width 14 height 8
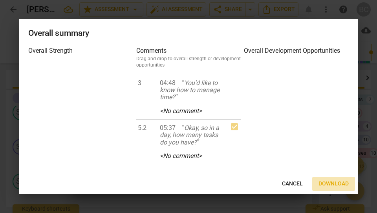
click at [332, 183] on span "Download" at bounding box center [334, 184] width 30 height 8
